Goal: Use online tool/utility: Utilize a website feature to perform a specific function

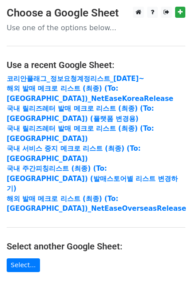
scroll to position [111, 0]
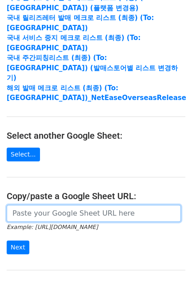
click at [62, 205] on input "url" at bounding box center [94, 213] width 174 height 17
paste input "[URL][DOMAIN_NAME]"
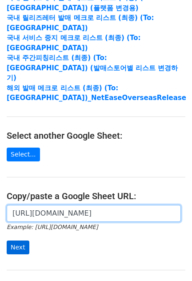
type input "[URL][DOMAIN_NAME]"
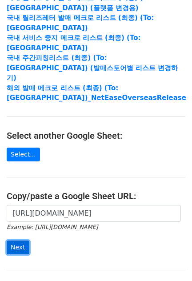
click at [16, 241] on input "Next" at bounding box center [18, 248] width 23 height 14
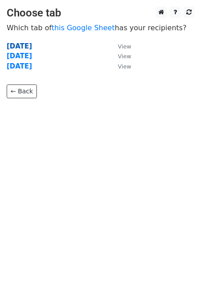
click at [31, 49] on strong "2025.08.19" at bounding box center [19, 46] width 25 height 8
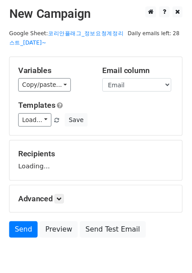
scroll to position [38, 0]
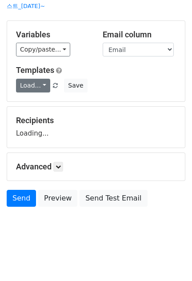
click at [35, 87] on link "Load..." at bounding box center [33, 86] width 34 height 14
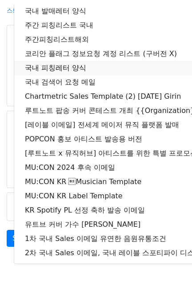
scroll to position [0, 0]
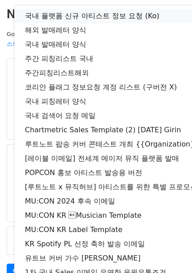
click at [62, 18] on link "국내 플랫폼 신규 아티스트 정보 요청 (Ko)" at bounding box center [157, 16] width 286 height 14
